Goal: Find specific page/section: Find specific page/section

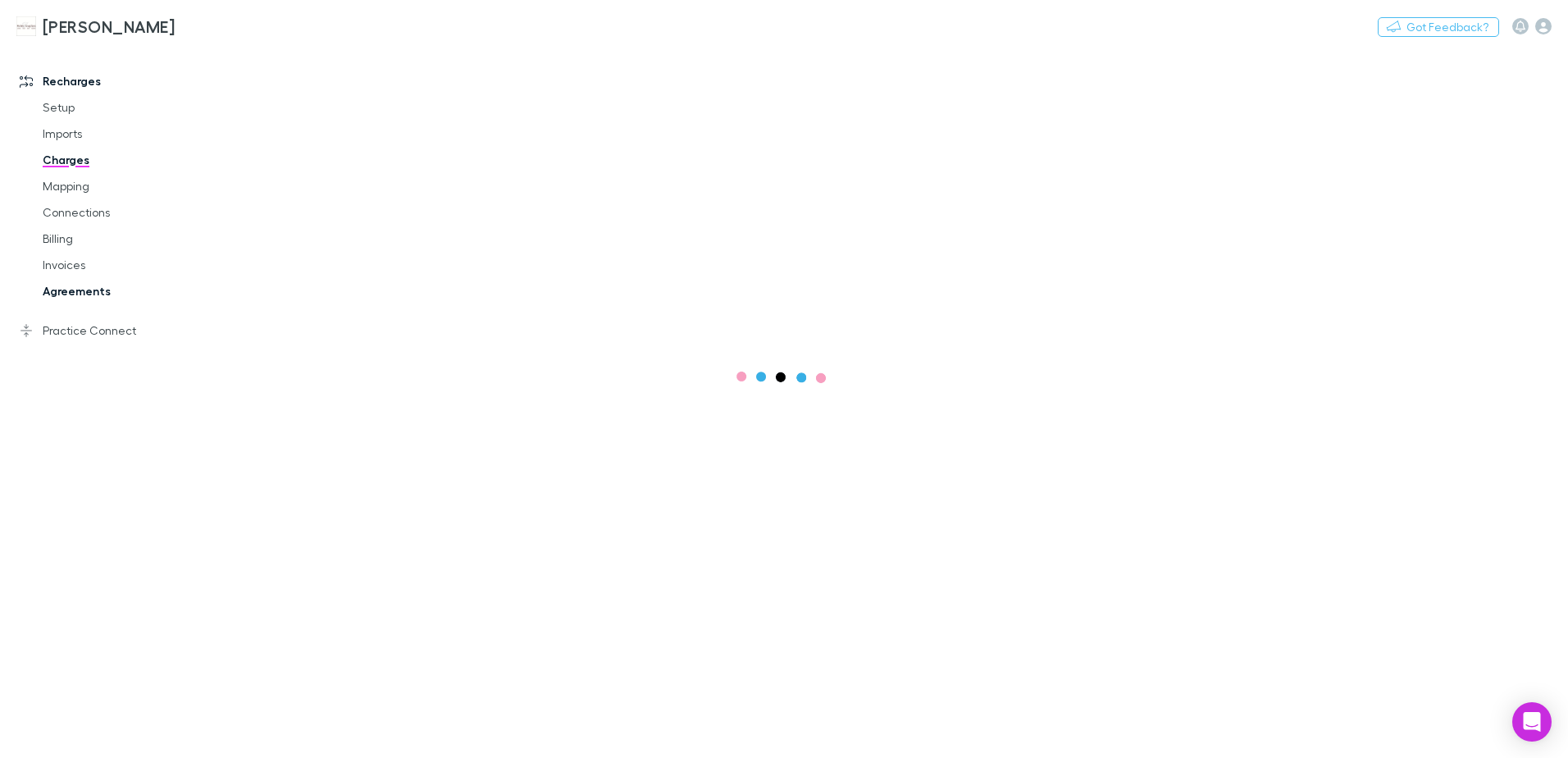
click at [90, 295] on link "Agreements" at bounding box center [124, 292] width 195 height 27
